Goal: Information Seeking & Learning: Learn about a topic

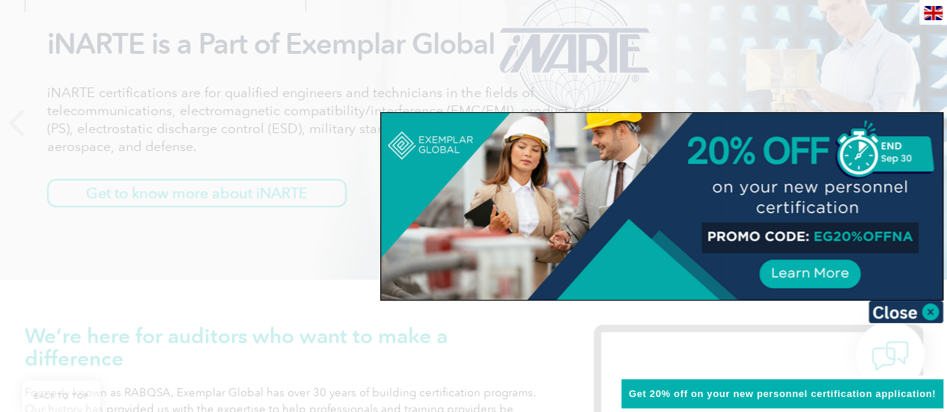
scroll to position [299, 0]
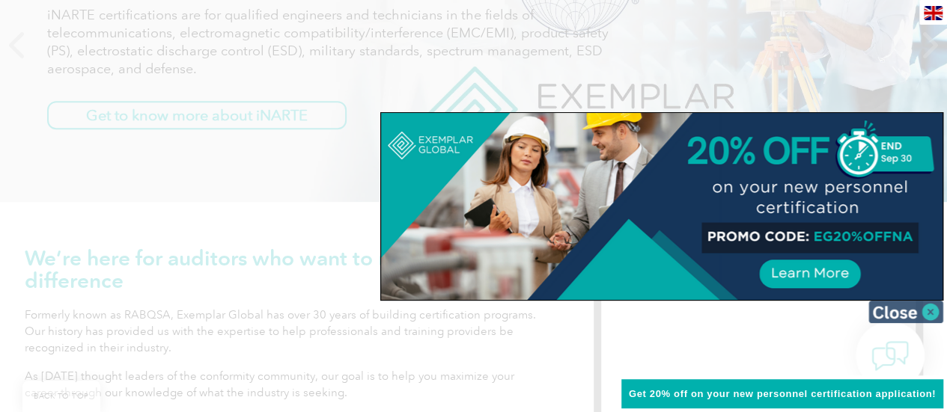
click at [899, 309] on img at bounding box center [905, 312] width 75 height 22
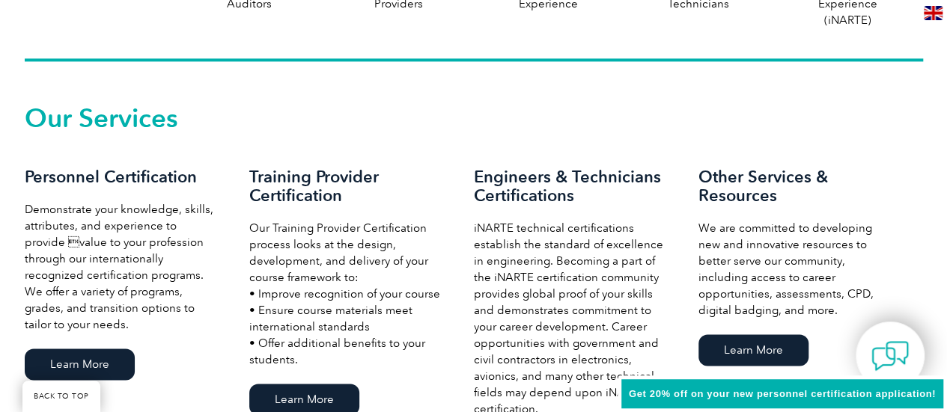
scroll to position [1048, 0]
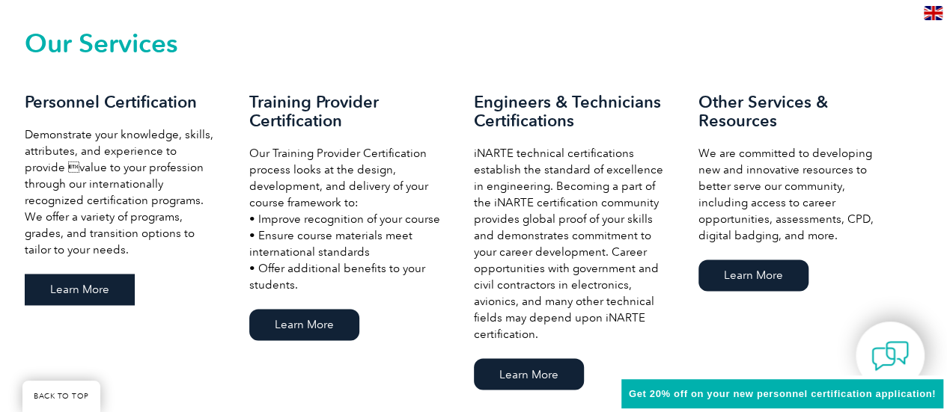
click at [75, 293] on link "Learn More" at bounding box center [80, 289] width 110 height 31
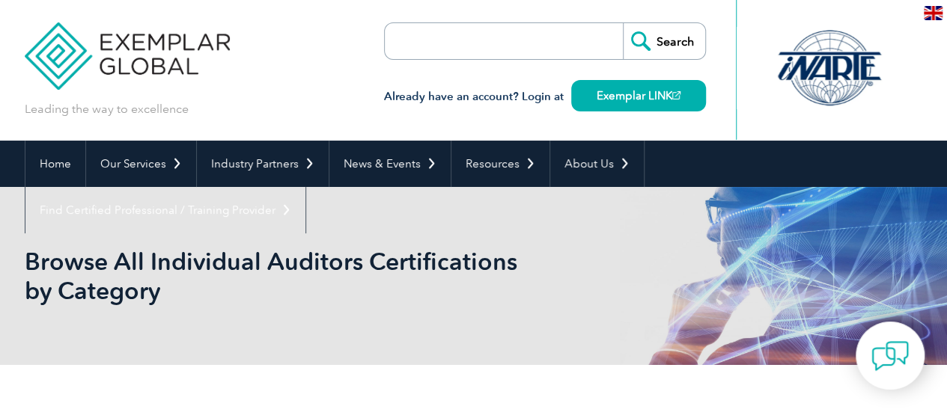
click at [379, 336] on div "Browse All Individual Auditors Certifications by Category" at bounding box center [474, 276] width 898 height 178
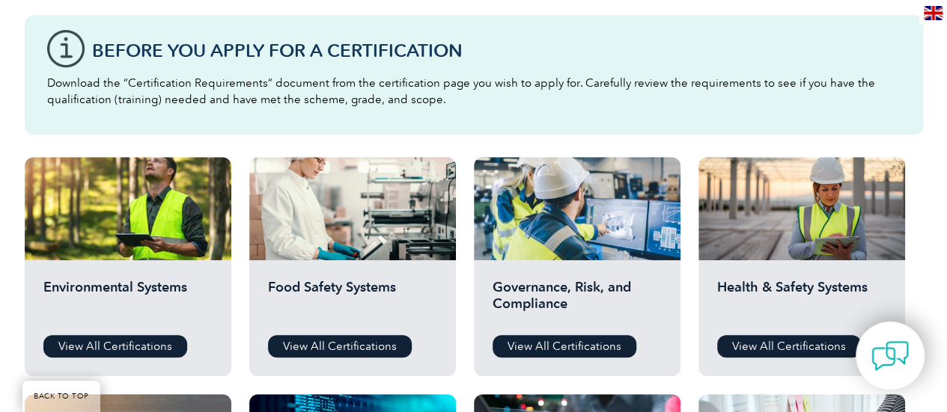
scroll to position [524, 0]
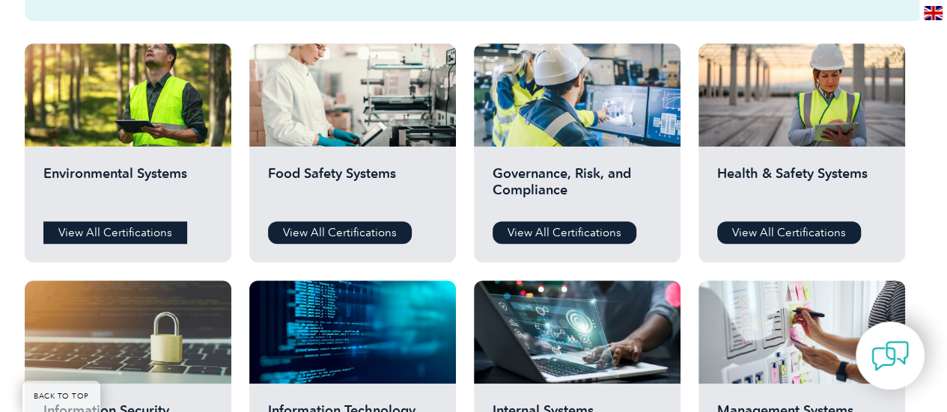
click at [110, 227] on link "View All Certifications" at bounding box center [115, 232] width 144 height 22
click at [593, 228] on link "View All Certifications" at bounding box center [564, 232] width 144 height 22
click at [802, 231] on link "View All Certifications" at bounding box center [789, 232] width 144 height 22
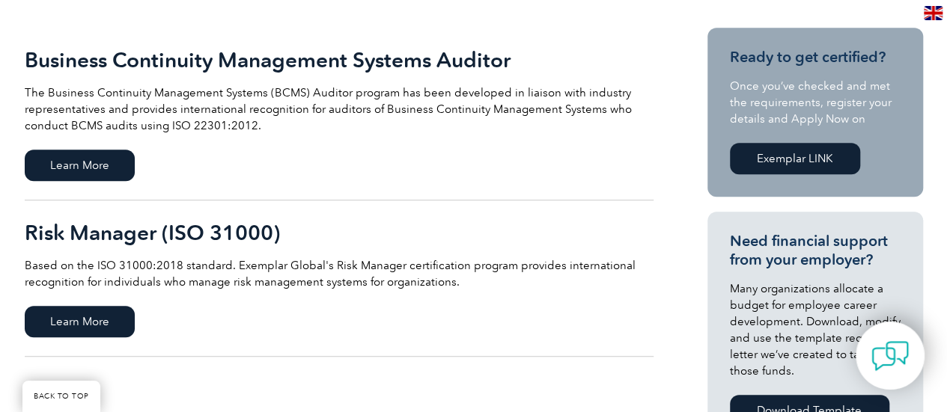
scroll to position [150, 0]
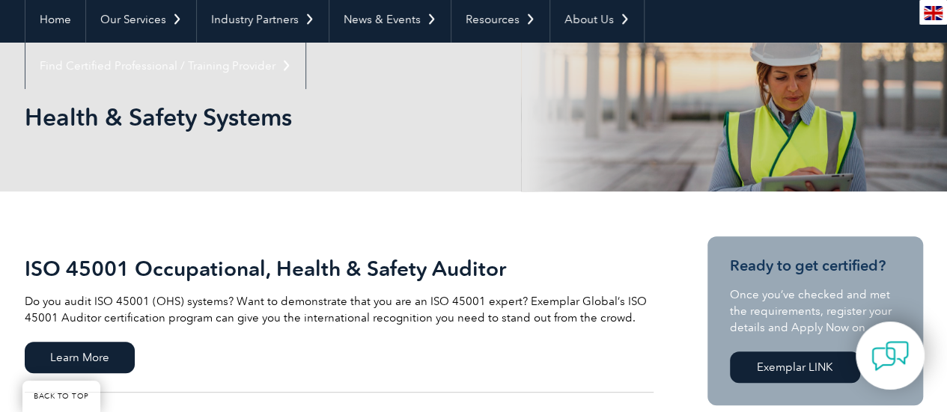
scroll to position [299, 0]
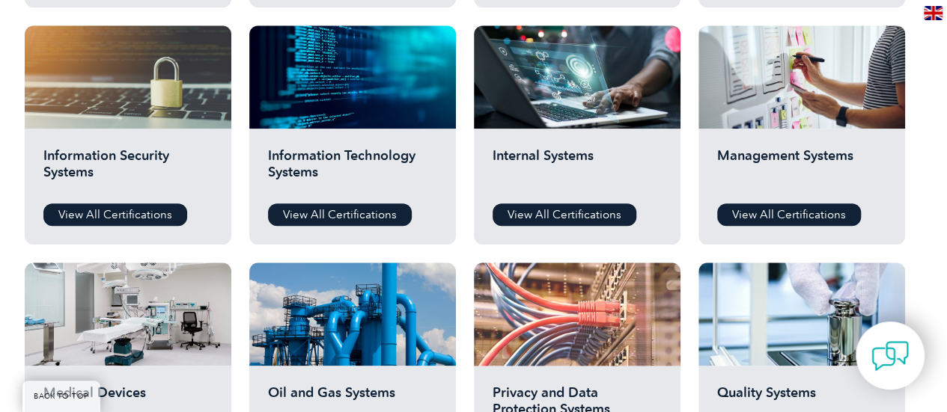
scroll to position [823, 0]
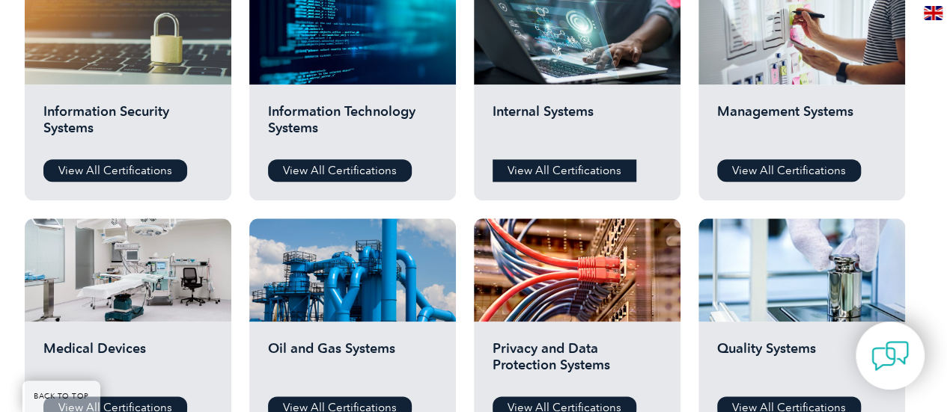
click at [563, 168] on link "View All Certifications" at bounding box center [564, 170] width 144 height 22
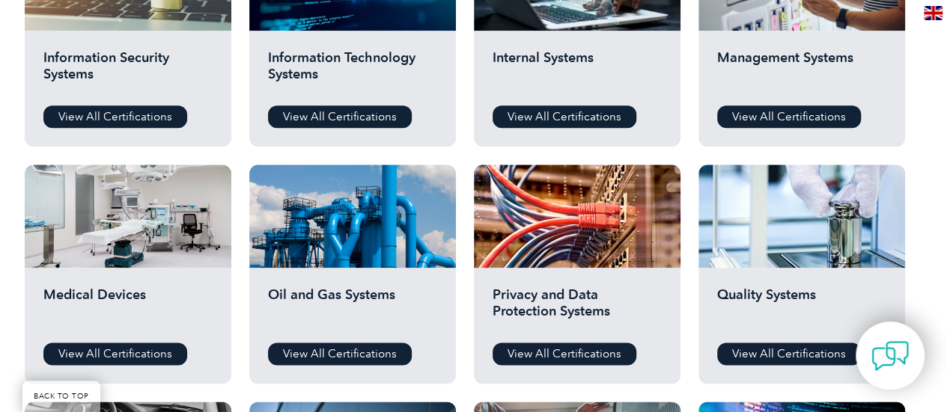
scroll to position [898, 0]
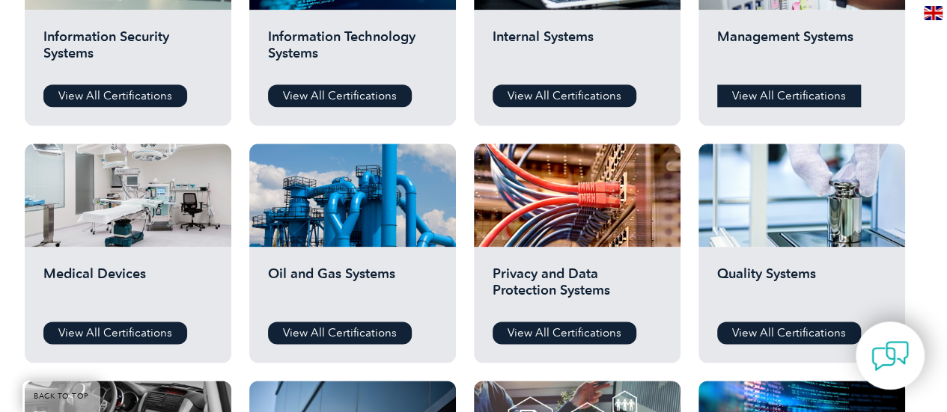
click at [757, 94] on link "View All Certifications" at bounding box center [789, 96] width 144 height 22
click at [755, 331] on link "View All Certifications" at bounding box center [789, 333] width 144 height 22
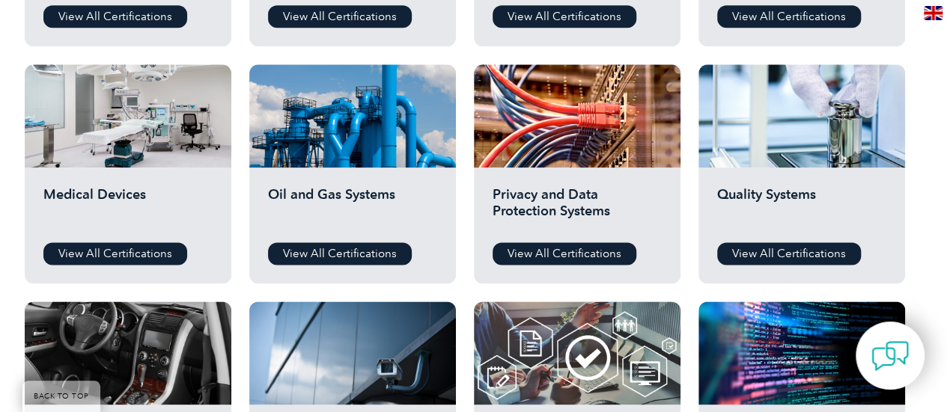
scroll to position [1122, 0]
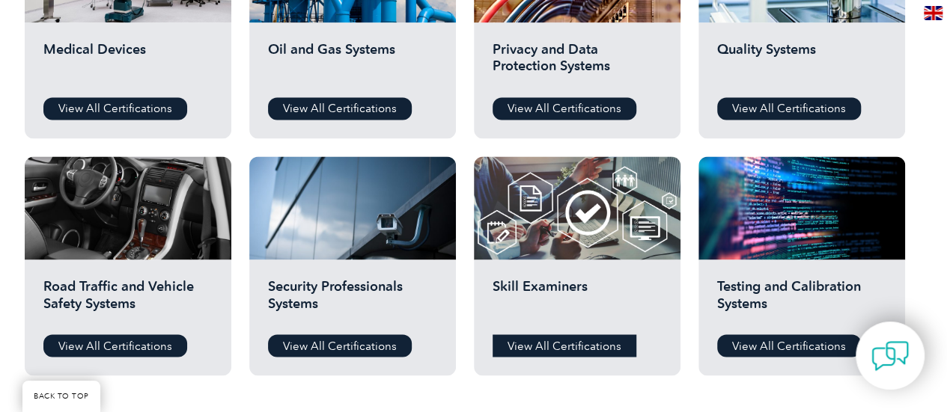
click at [557, 343] on link "View All Certifications" at bounding box center [564, 345] width 144 height 22
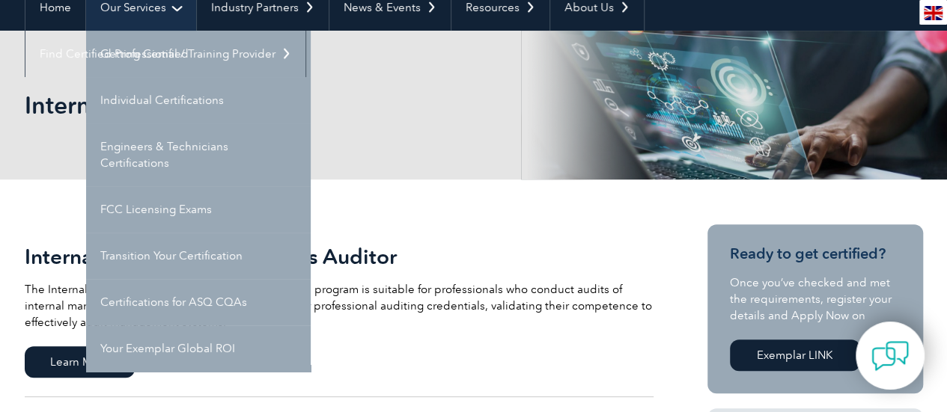
scroll to position [299, 0]
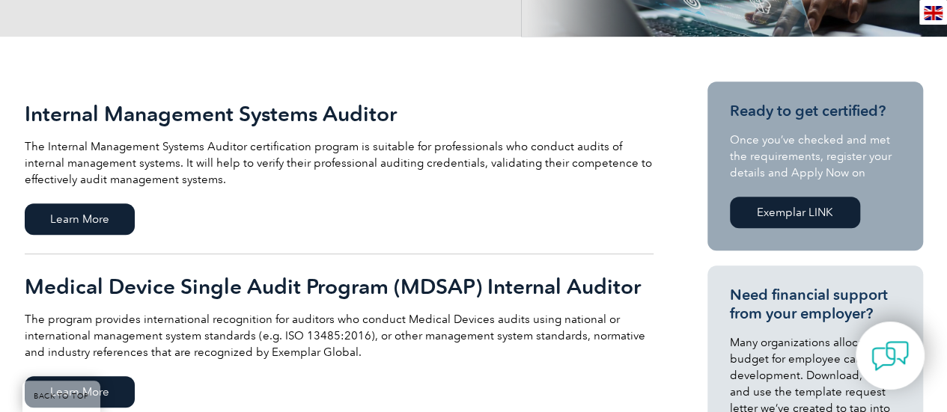
click at [521, 162] on p "The Internal Management Systems Auditor certification program is suitable for p…" at bounding box center [339, 162] width 629 height 49
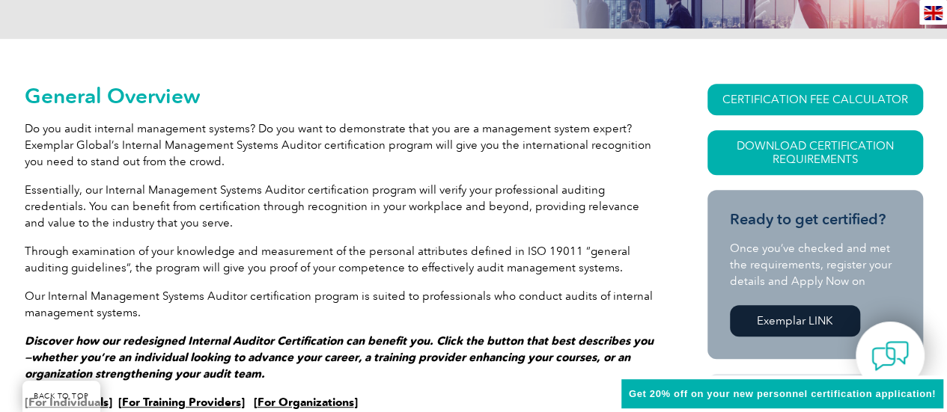
scroll to position [449, 0]
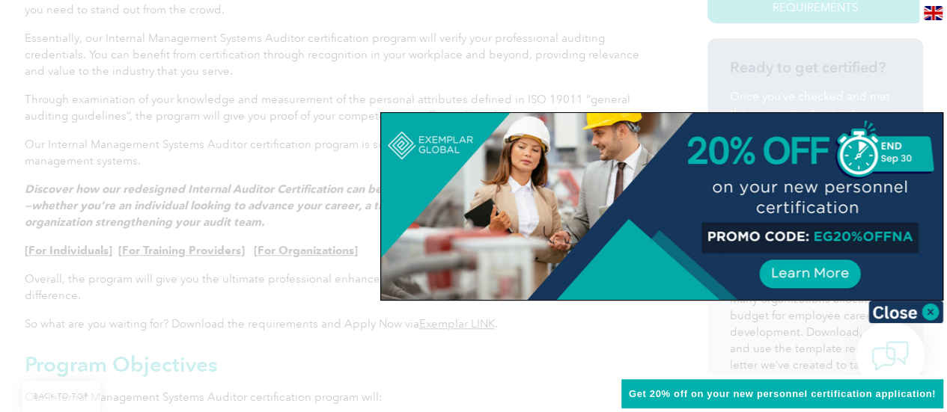
click at [169, 88] on div at bounding box center [473, 206] width 947 height 412
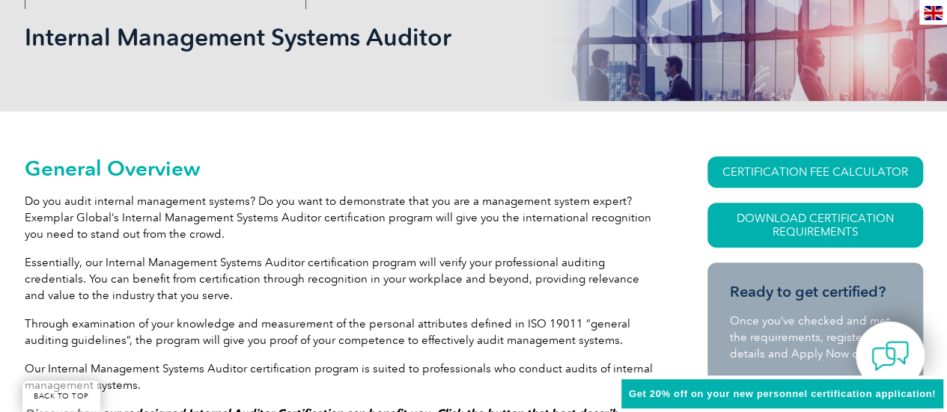
scroll to position [374, 0]
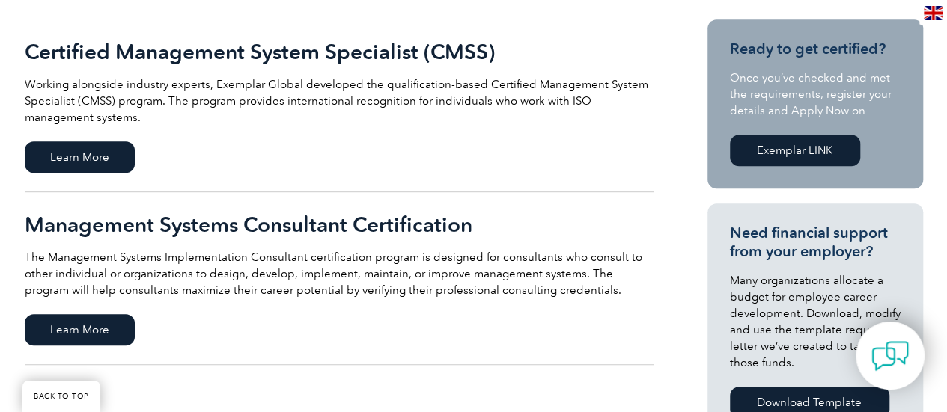
scroll to position [449, 0]
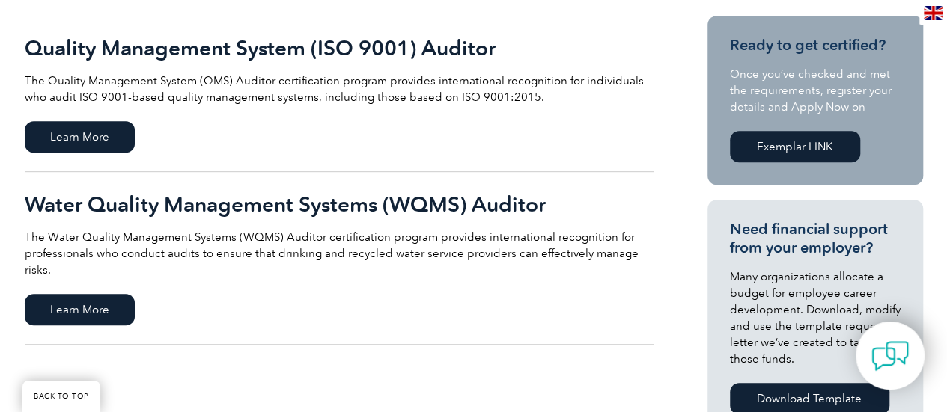
scroll to position [374, 0]
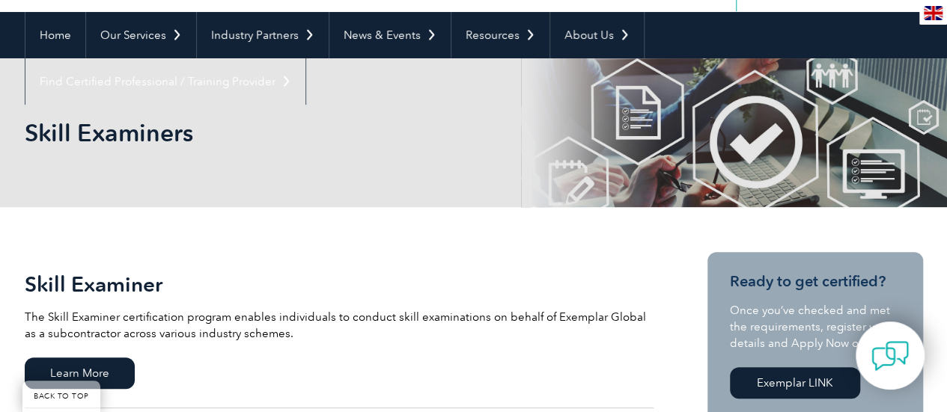
scroll to position [299, 0]
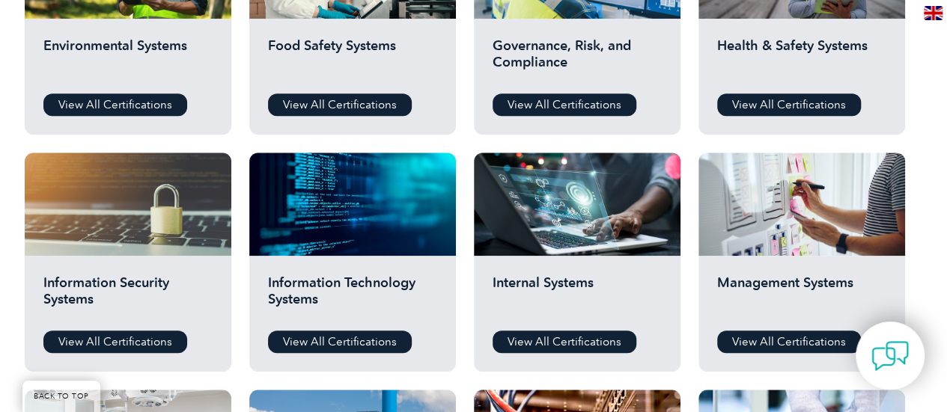
scroll to position [673, 0]
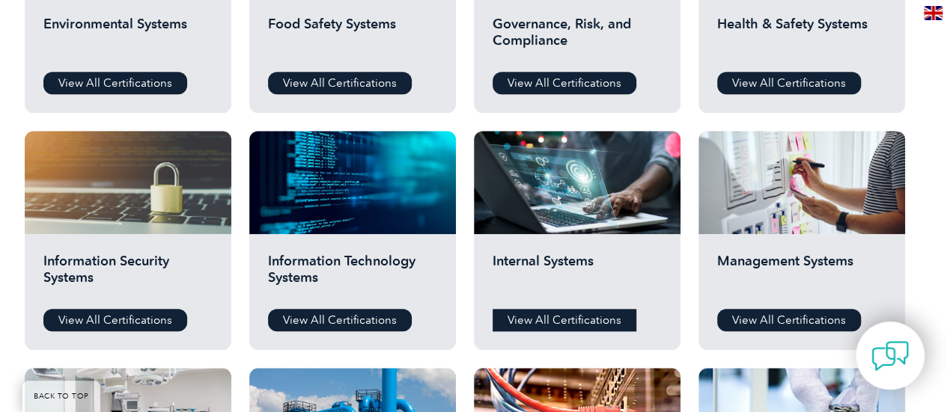
click at [612, 320] on link "View All Certifications" at bounding box center [564, 320] width 144 height 22
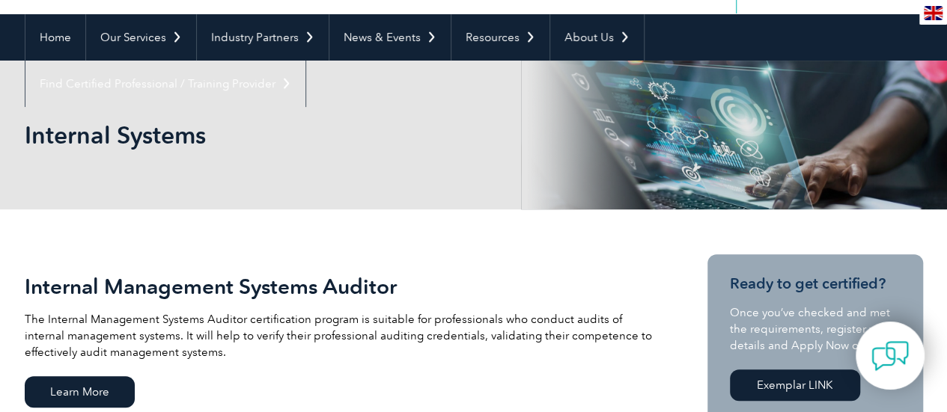
scroll to position [299, 0]
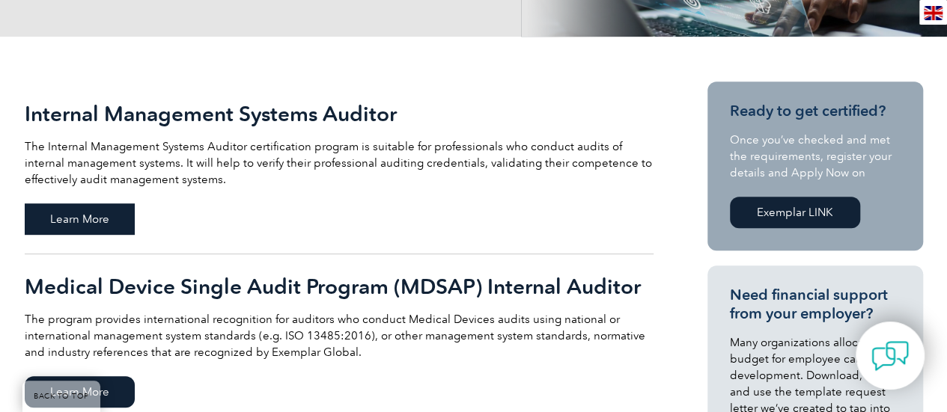
click at [75, 225] on span "Learn More" at bounding box center [80, 219] width 110 height 31
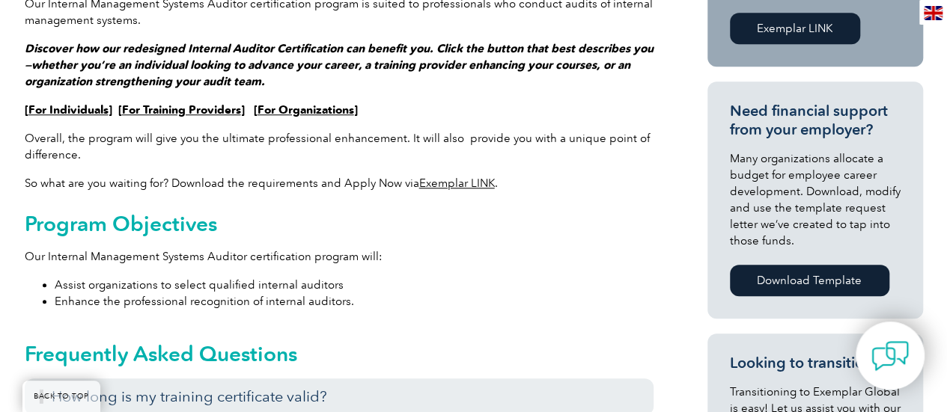
scroll to position [599, 0]
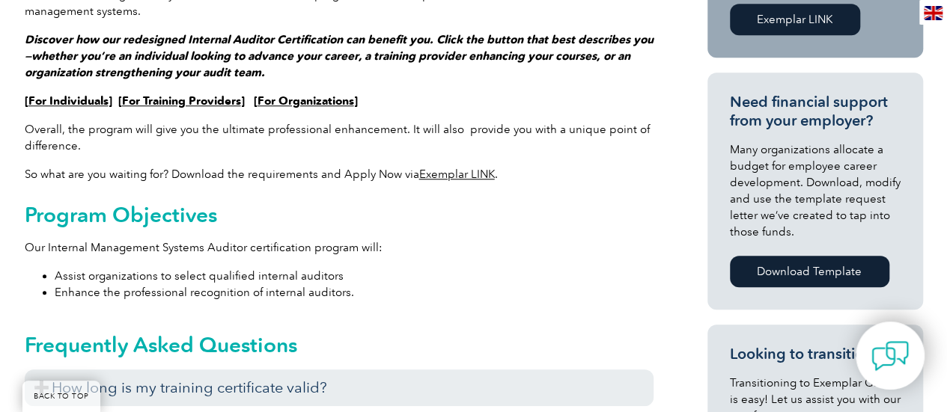
click at [59, 101] on link "For Individuals" at bounding box center [68, 100] width 80 height 13
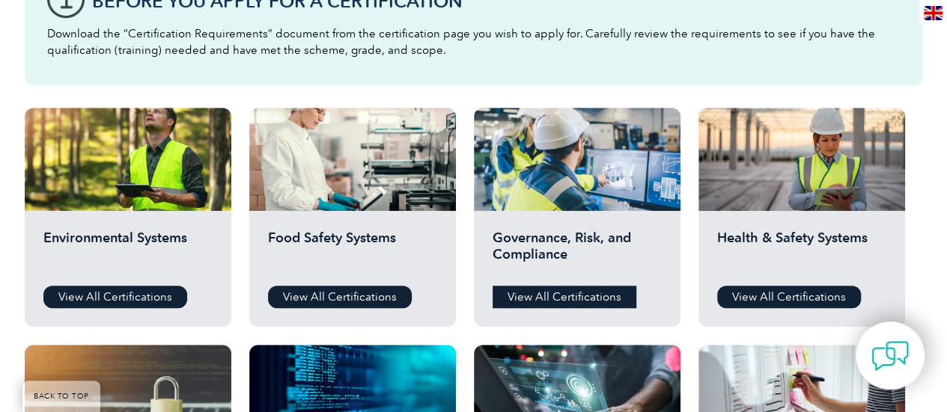
scroll to position [524, 0]
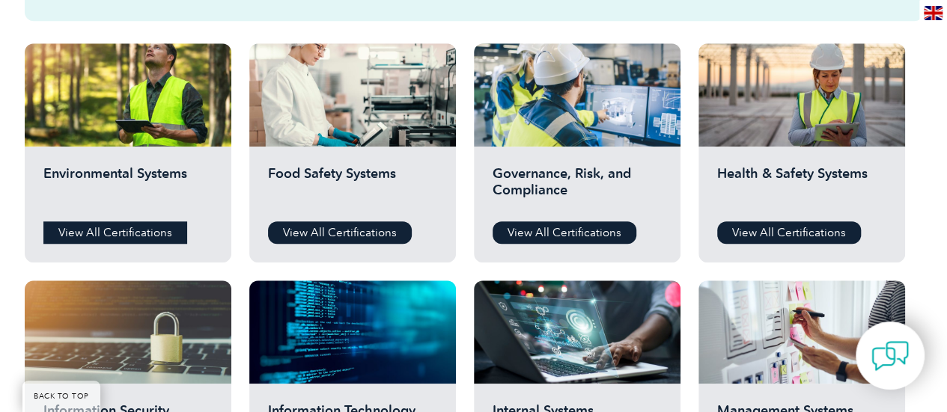
click at [145, 236] on link "View All Certifications" at bounding box center [115, 232] width 144 height 22
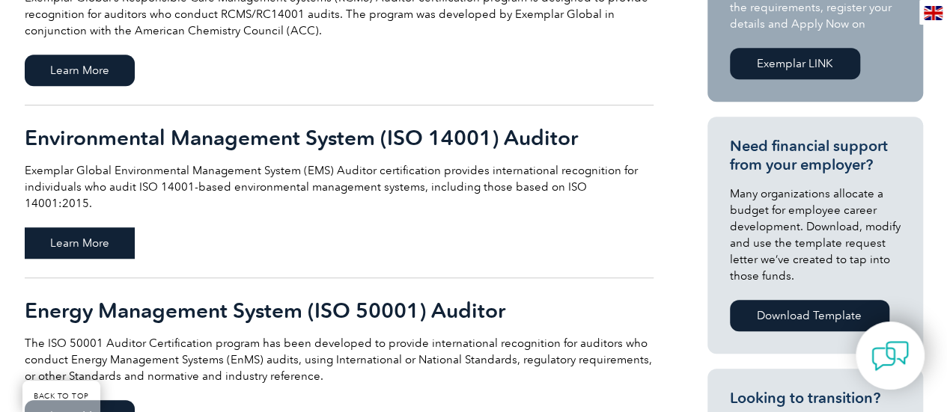
scroll to position [449, 0]
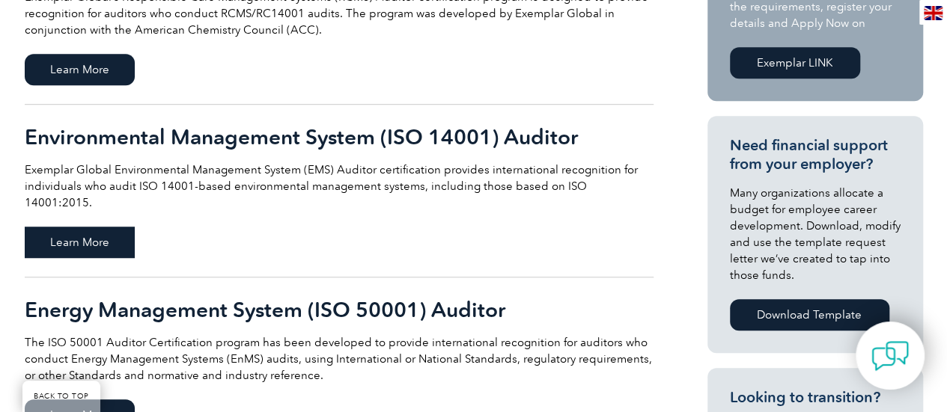
click at [97, 227] on span "Learn More" at bounding box center [80, 242] width 110 height 31
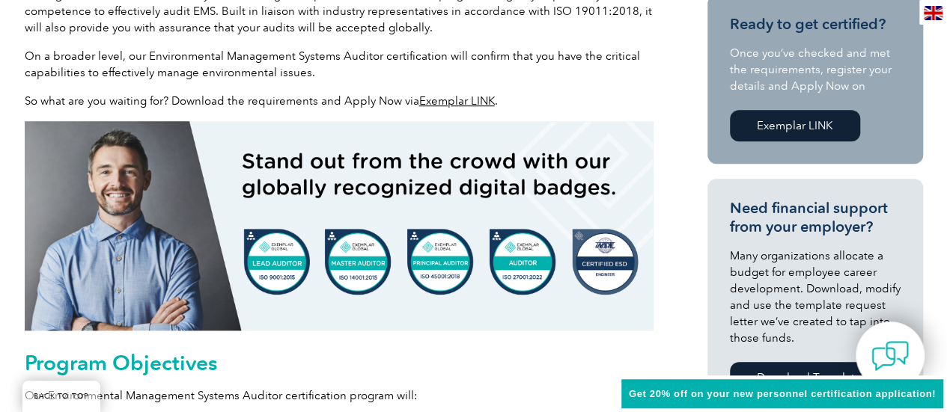
scroll to position [524, 0]
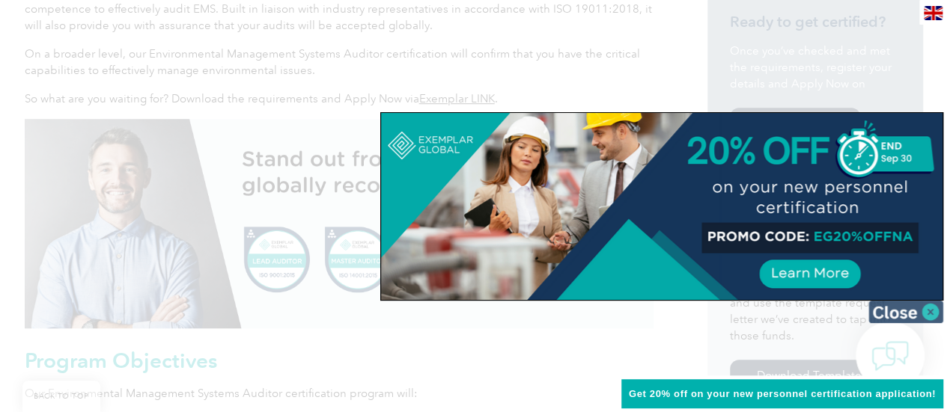
click at [890, 314] on img at bounding box center [905, 312] width 75 height 22
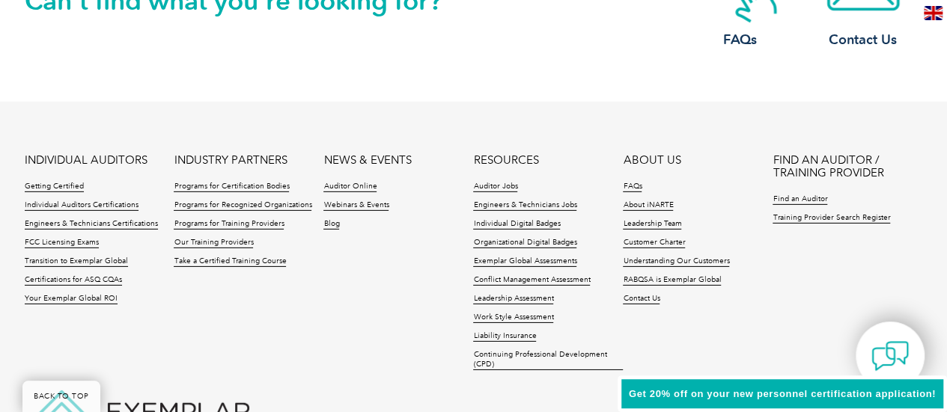
scroll to position [2245, 0]
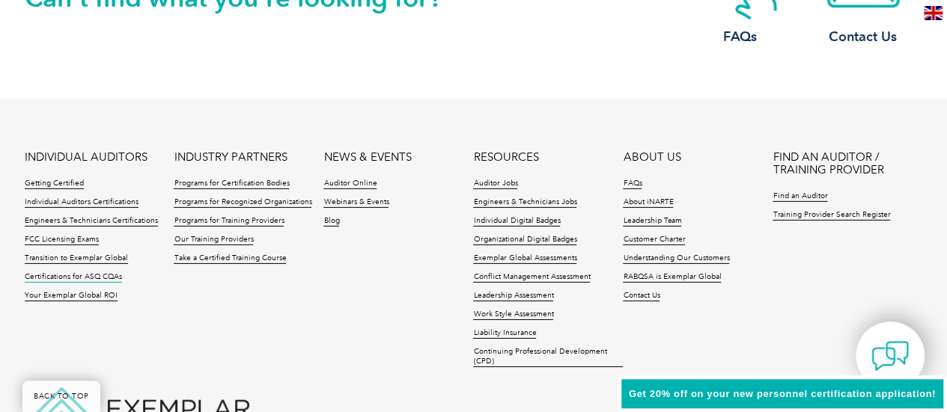
click at [60, 275] on link "Certifications for ASQ CQAs" at bounding box center [73, 277] width 97 height 10
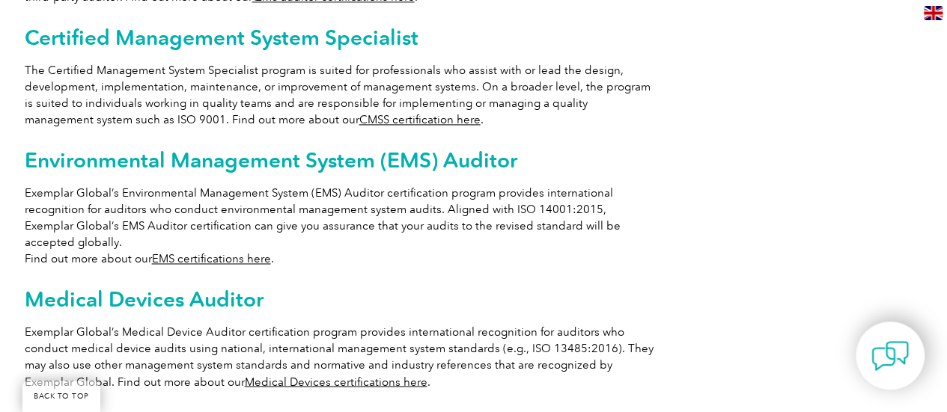
scroll to position [1048, 0]
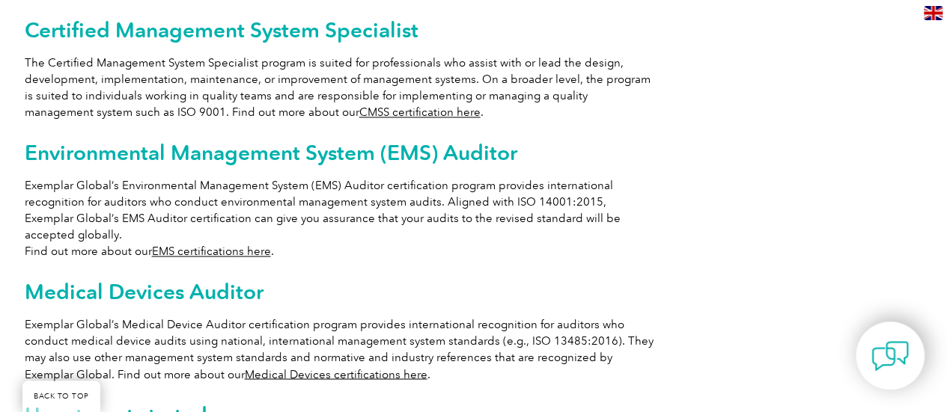
click at [198, 245] on link "EMS certifications here" at bounding box center [211, 251] width 119 height 13
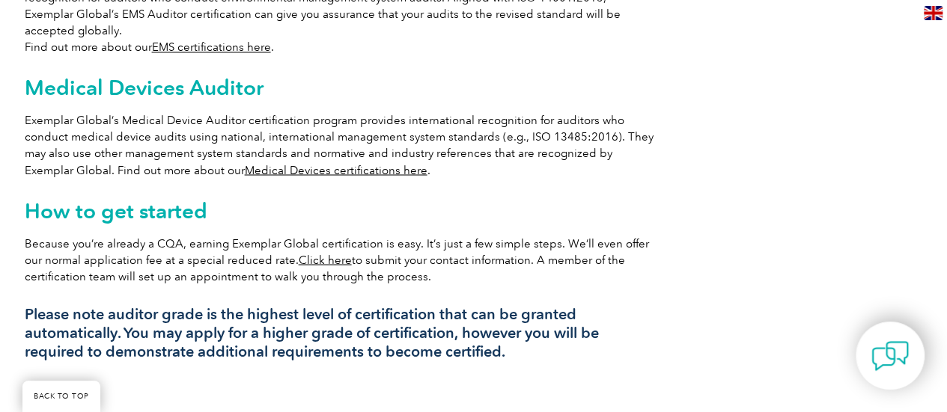
scroll to position [1272, 0]
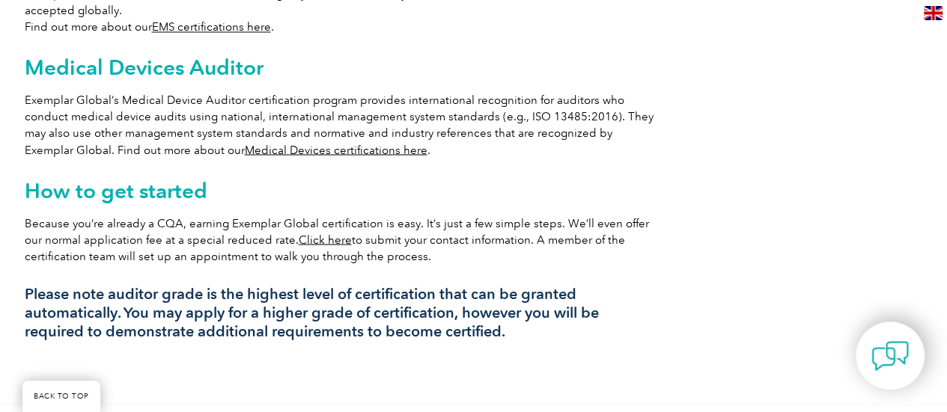
click at [299, 233] on link "Click here" at bounding box center [325, 239] width 53 height 13
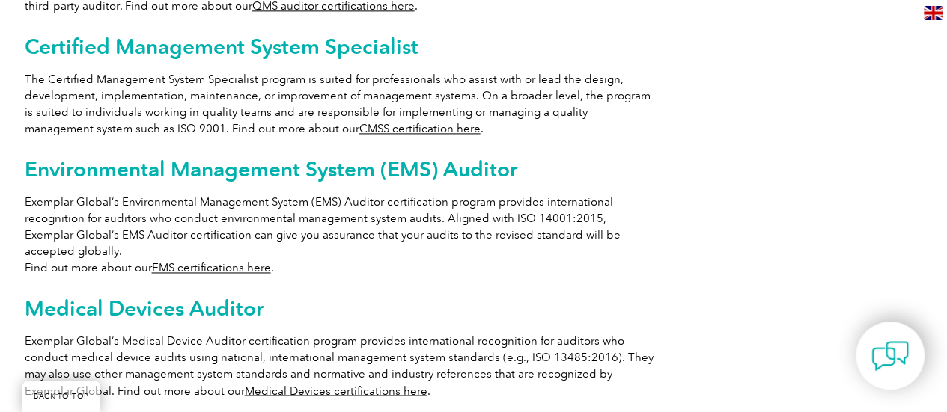
scroll to position [823, 0]
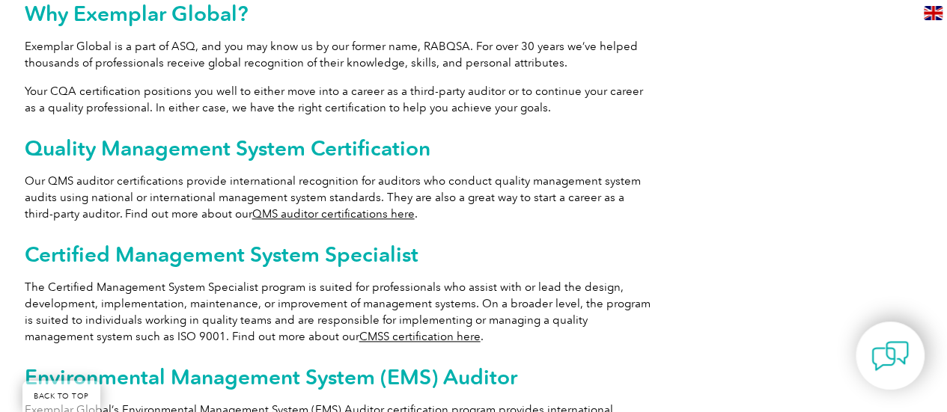
click at [274, 207] on link "QMS auditor certifications here" at bounding box center [333, 213] width 162 height 13
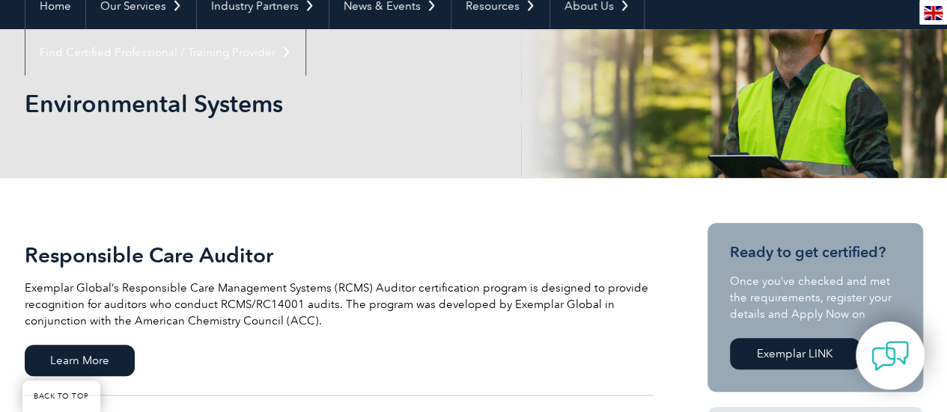
scroll to position [299, 0]
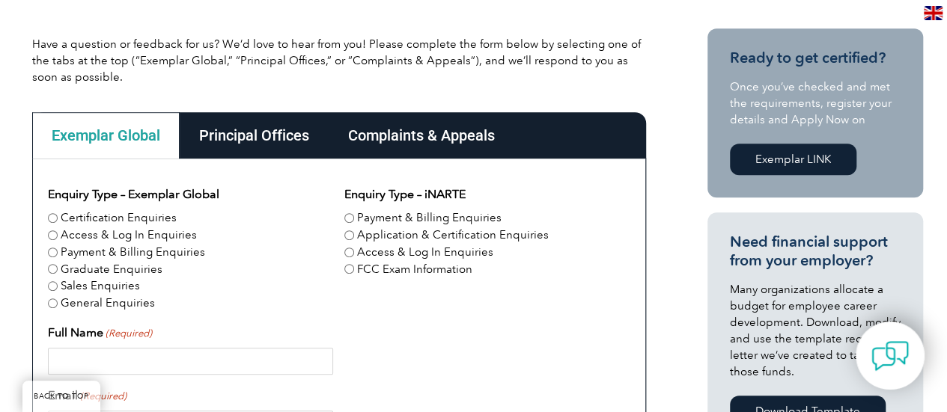
scroll to position [374, 0]
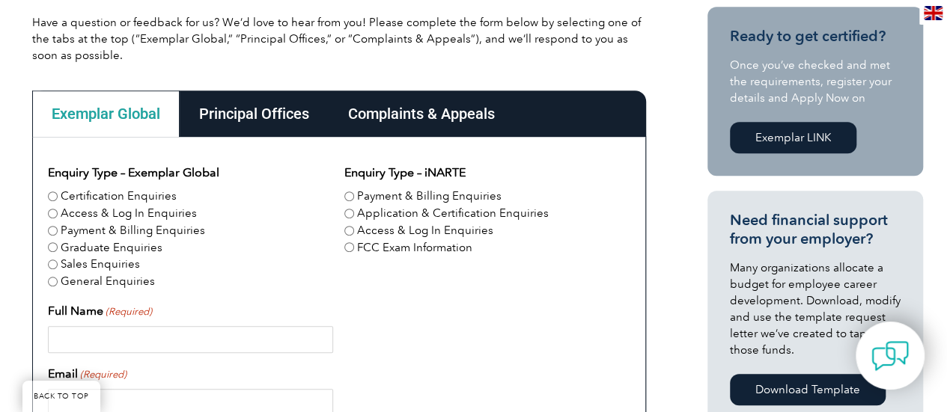
click at [48, 194] on input "Certification Enquiries" at bounding box center [53, 197] width 10 height 10
radio input "true"
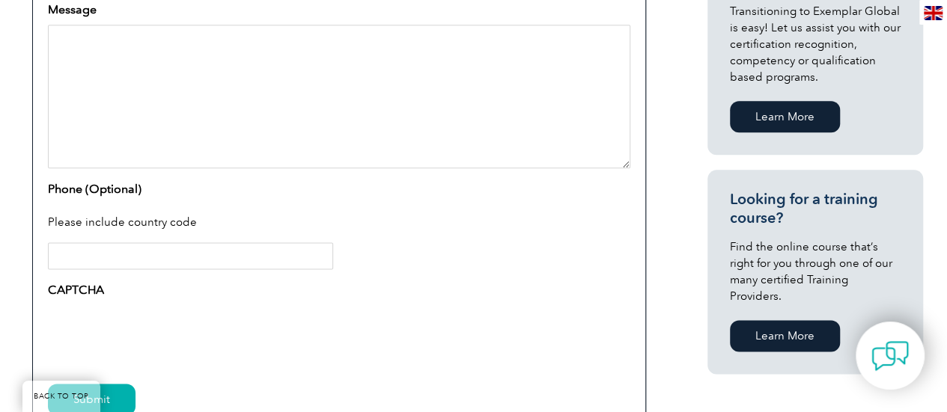
scroll to position [524, 0]
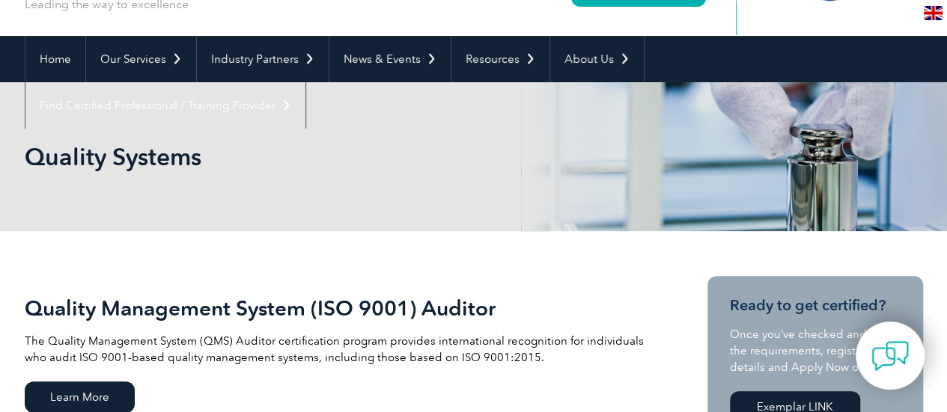
scroll to position [299, 0]
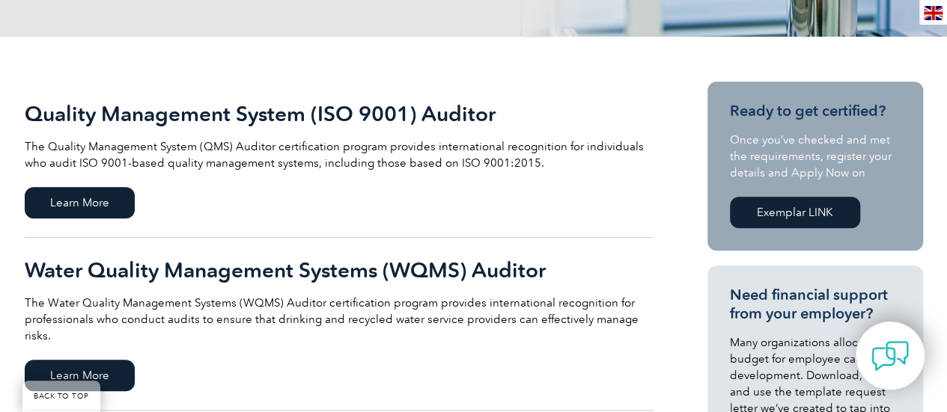
click at [769, 215] on link "Exemplar LINK" at bounding box center [795, 212] width 130 height 31
